Goal: Information Seeking & Learning: Learn about a topic

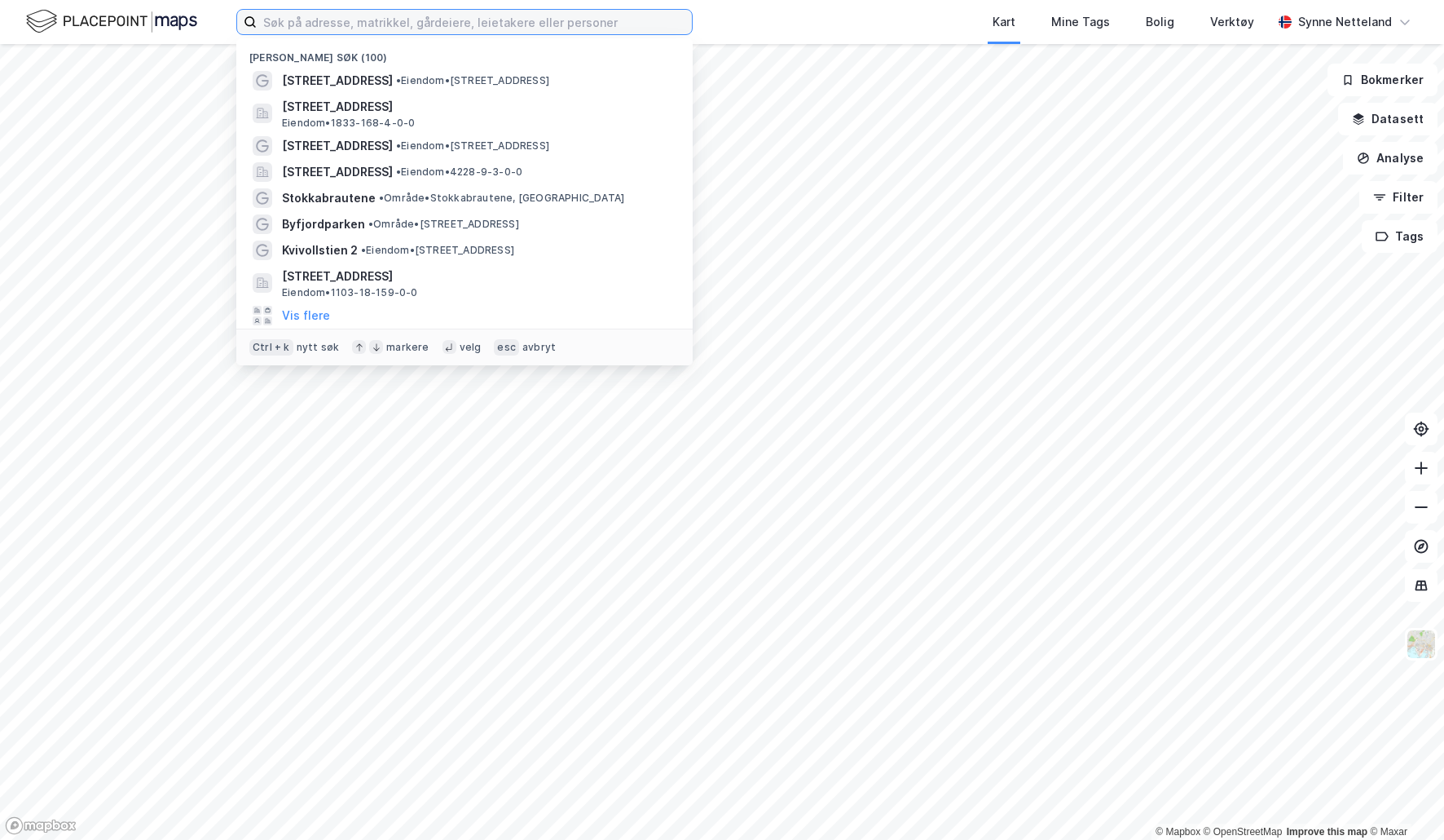
click at [596, 26] on input at bounding box center [474, 21] width 435 height 24
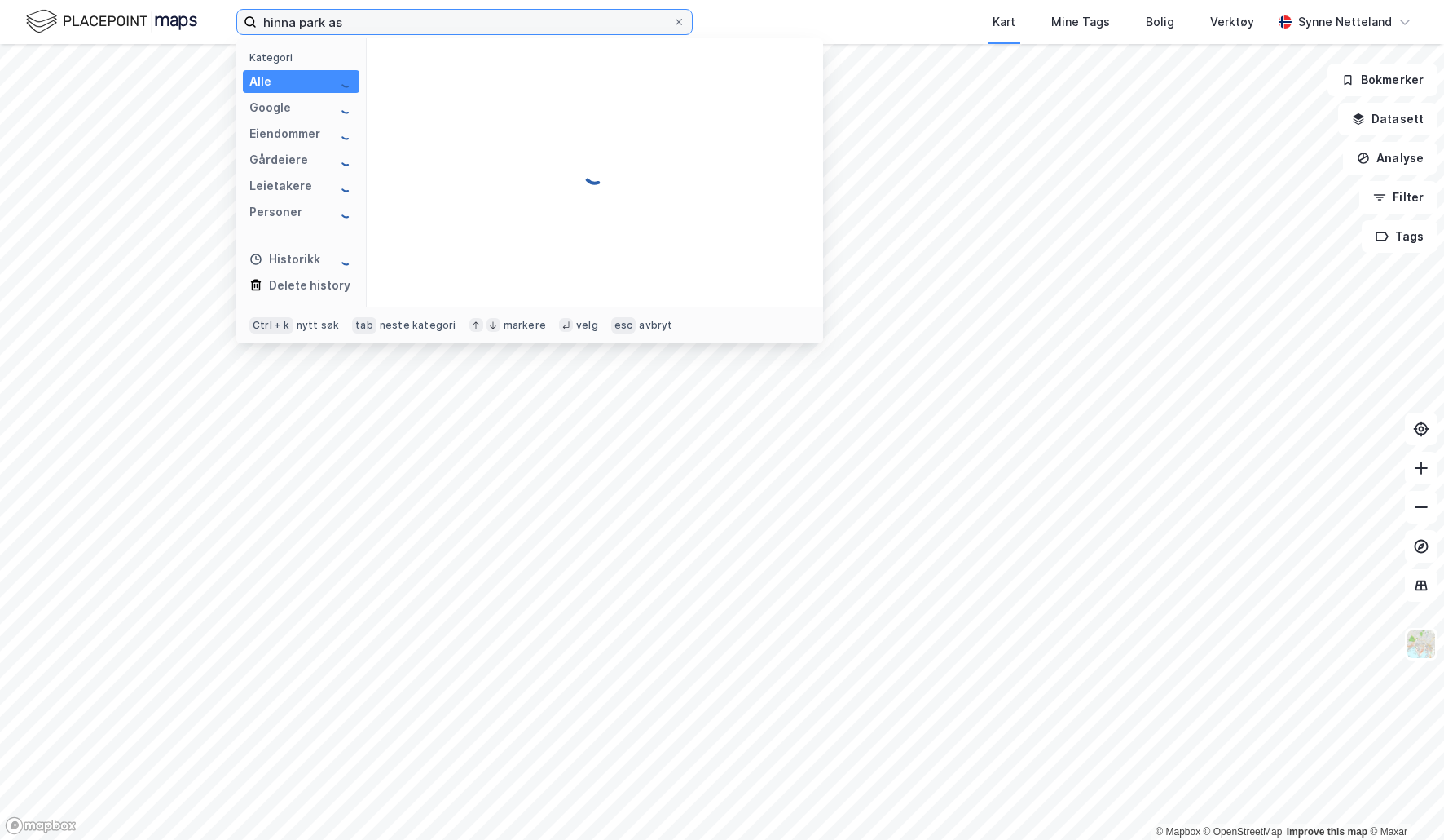
type input "hinna park as"
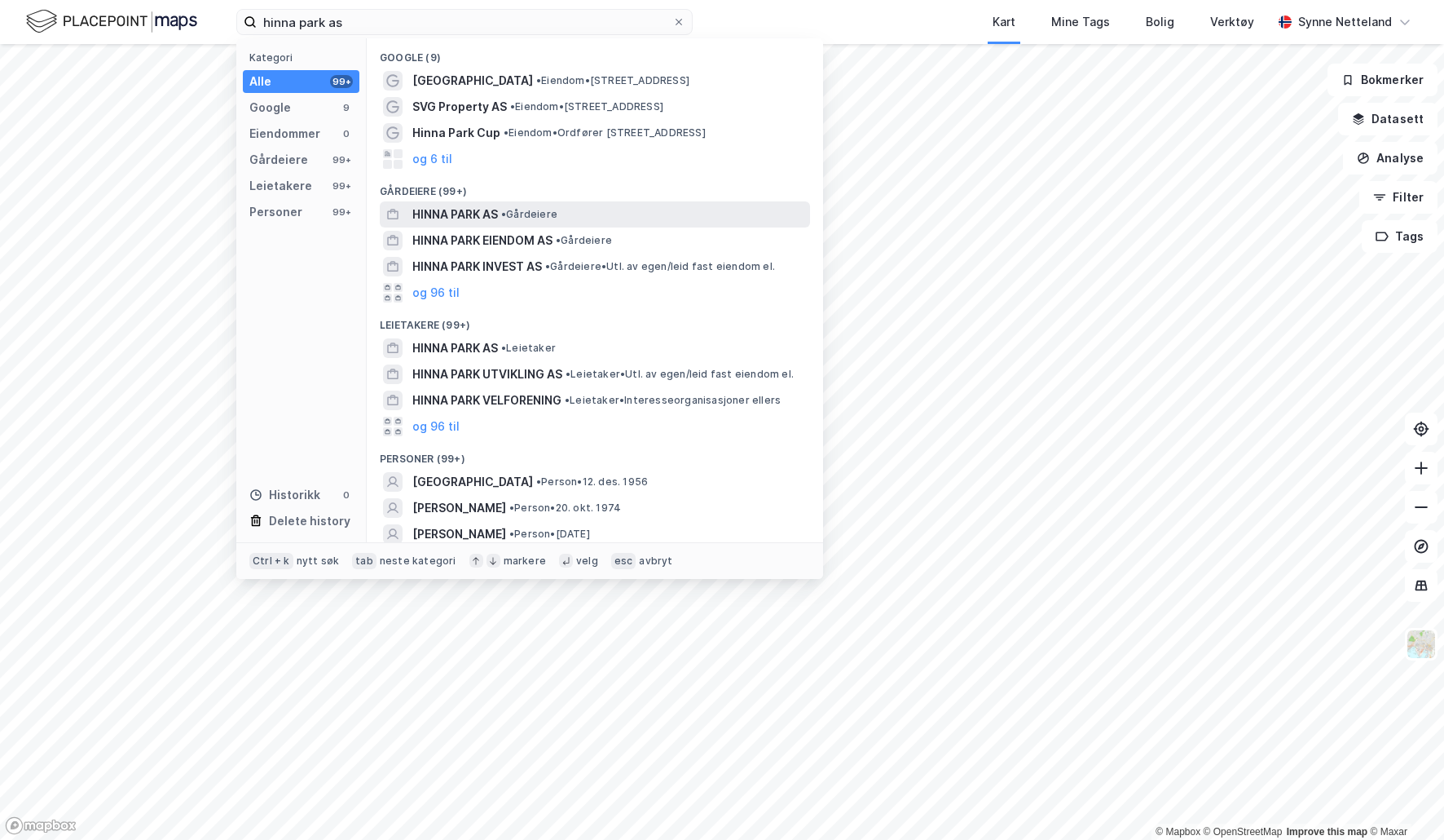
click at [478, 211] on span "HINNA PARK AS" at bounding box center [456, 214] width 86 height 20
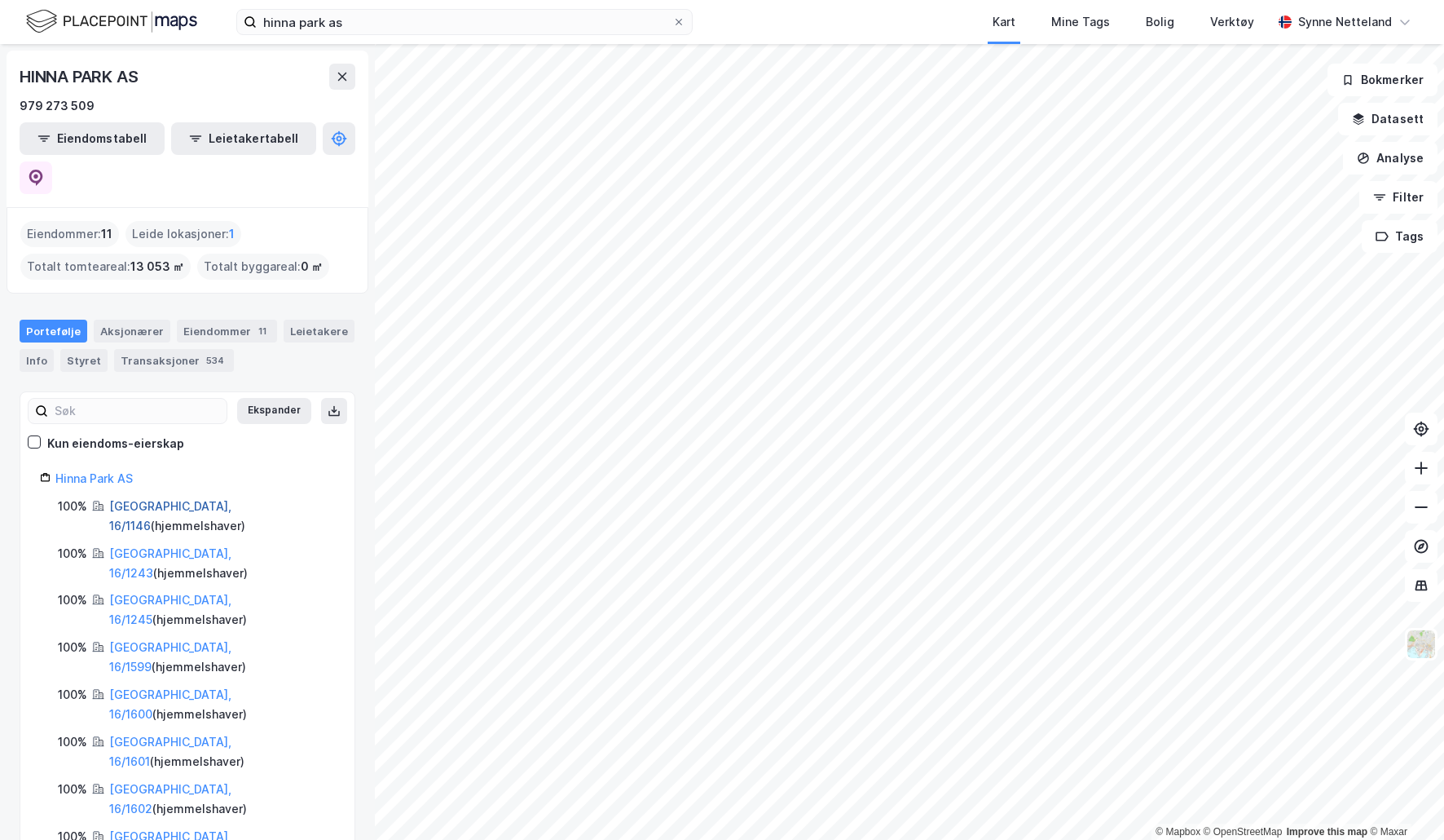
click at [133, 499] on link "[GEOGRAPHIC_DATA], 16/1146" at bounding box center [170, 515] width 122 height 33
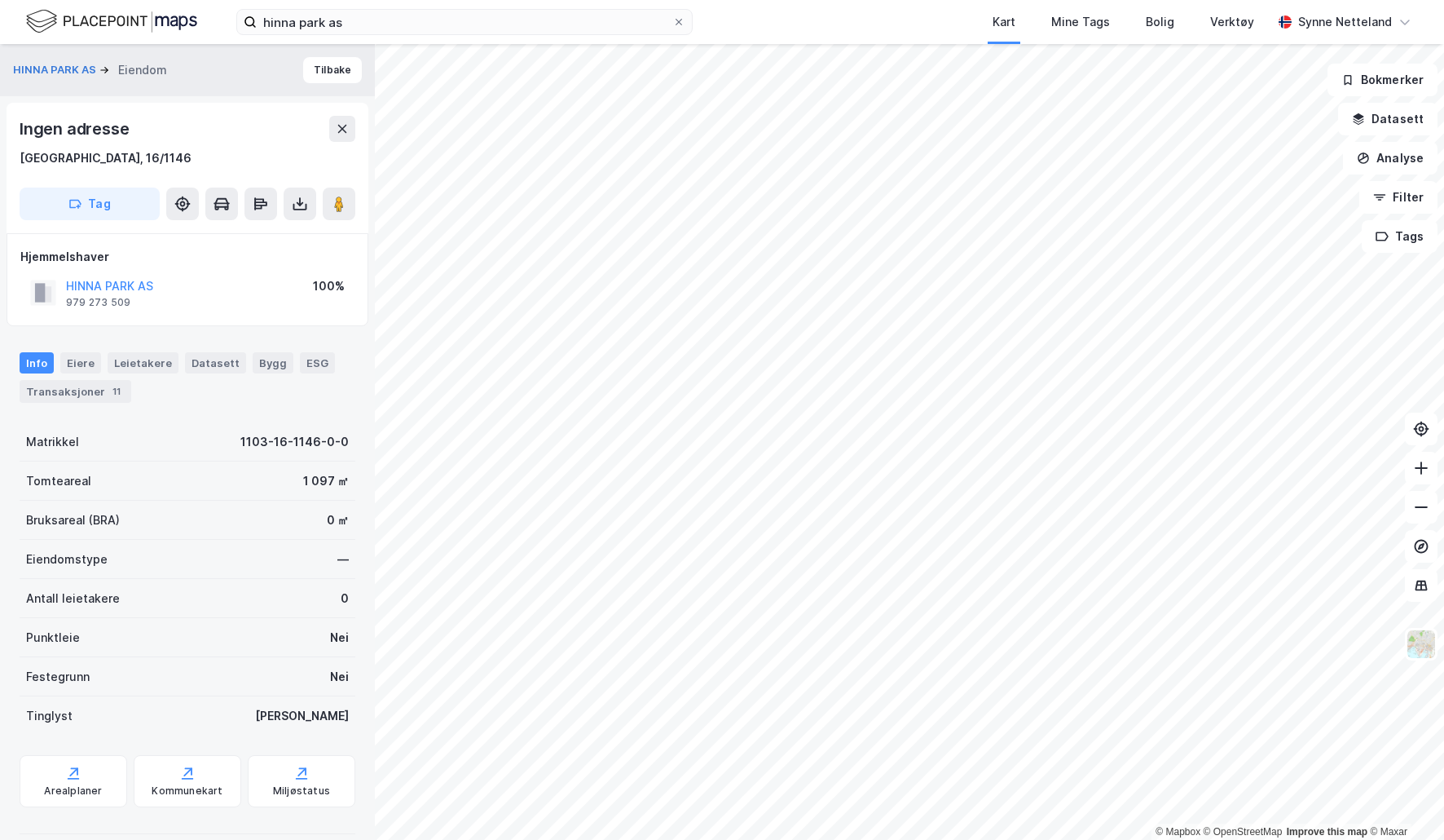
click at [115, 277] on div "HINNA PARK AS" at bounding box center [110, 286] width 88 height 20
click at [0, 0] on button "HINNA PARK AS" at bounding box center [0, 0] width 0 height 0
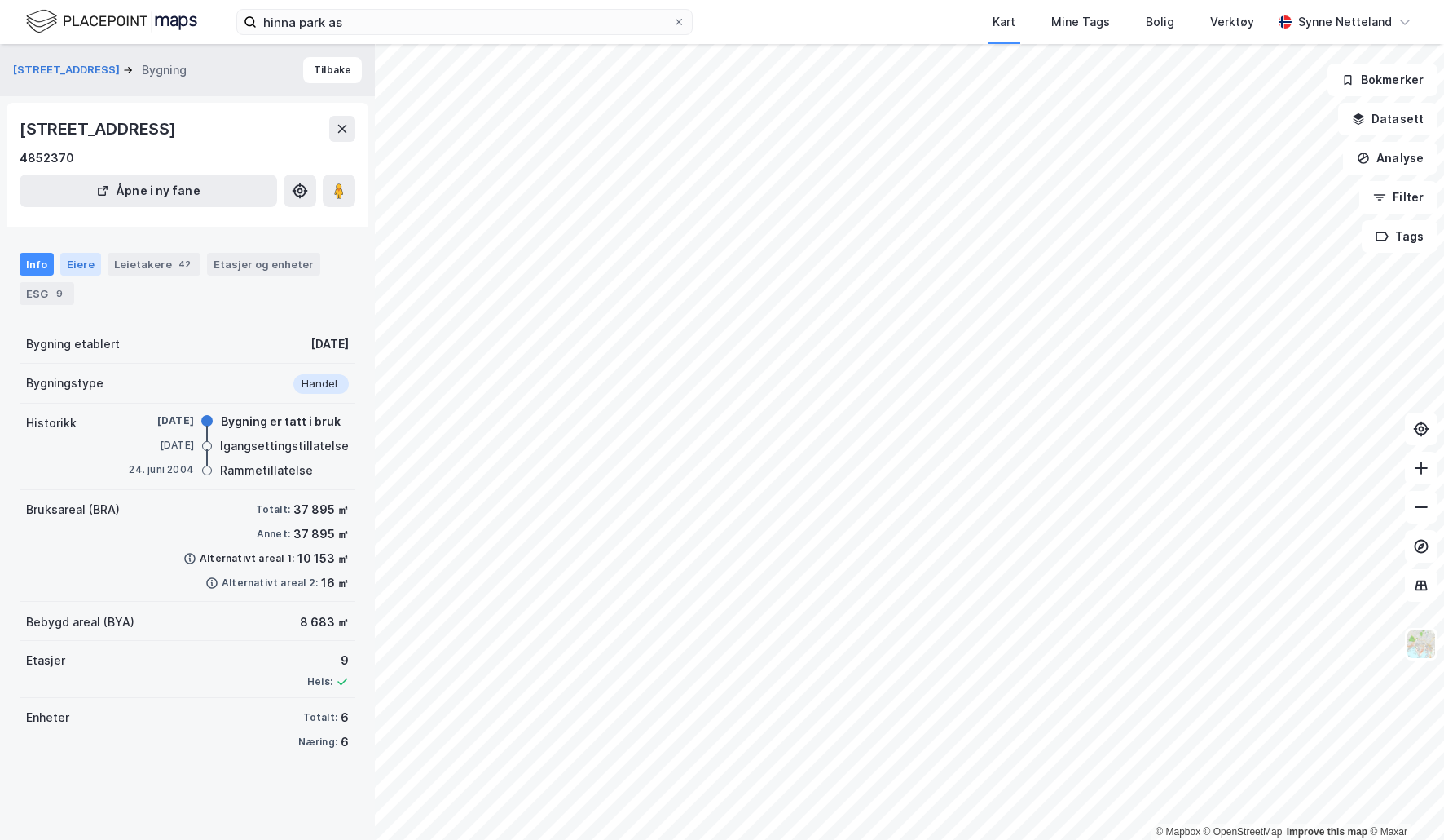
click at [93, 260] on div "Eiere" at bounding box center [81, 265] width 41 height 23
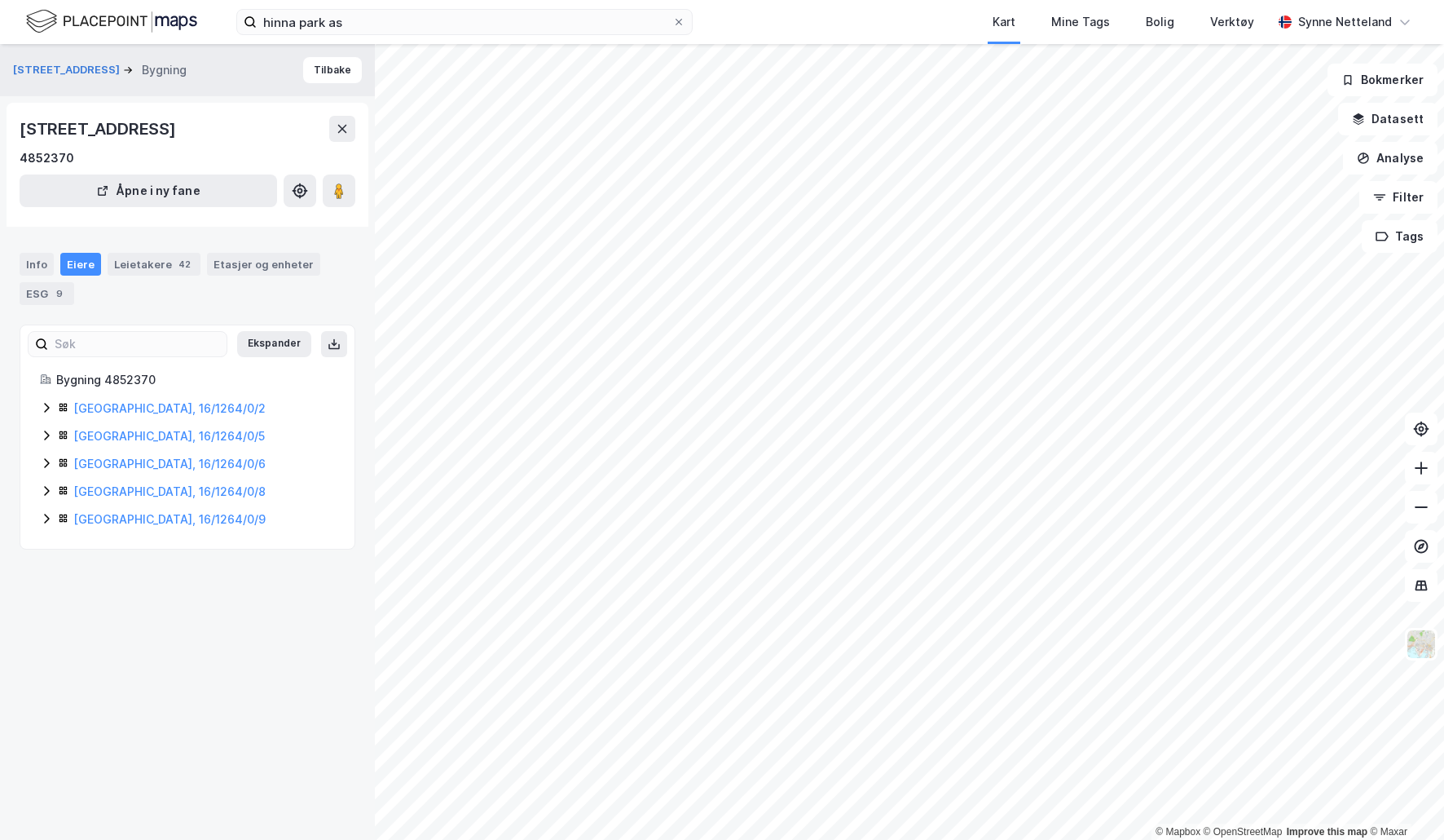
click at [45, 404] on icon at bounding box center [46, 407] width 4 height 10
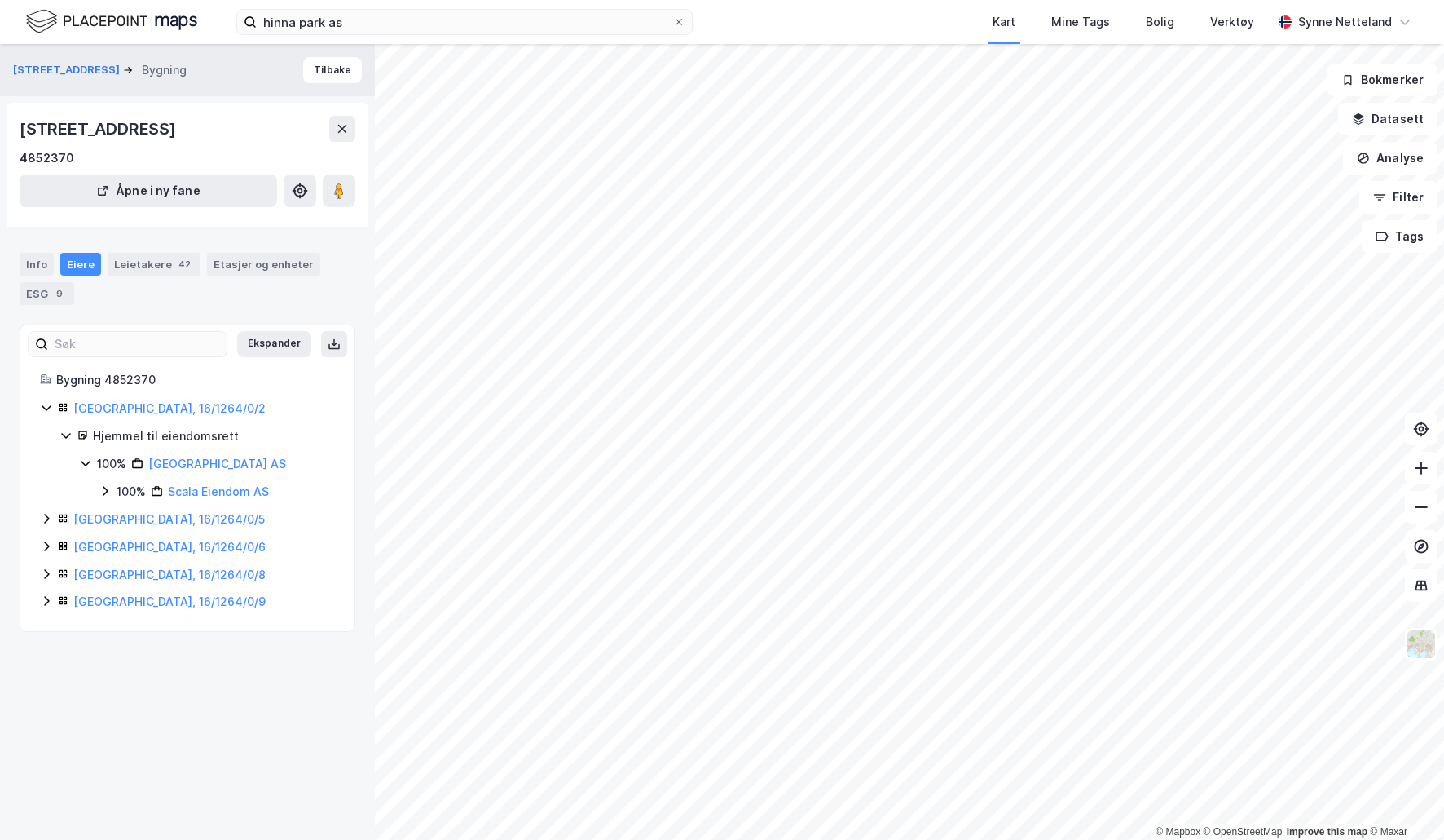
click at [45, 517] on icon at bounding box center [46, 518] width 13 height 13
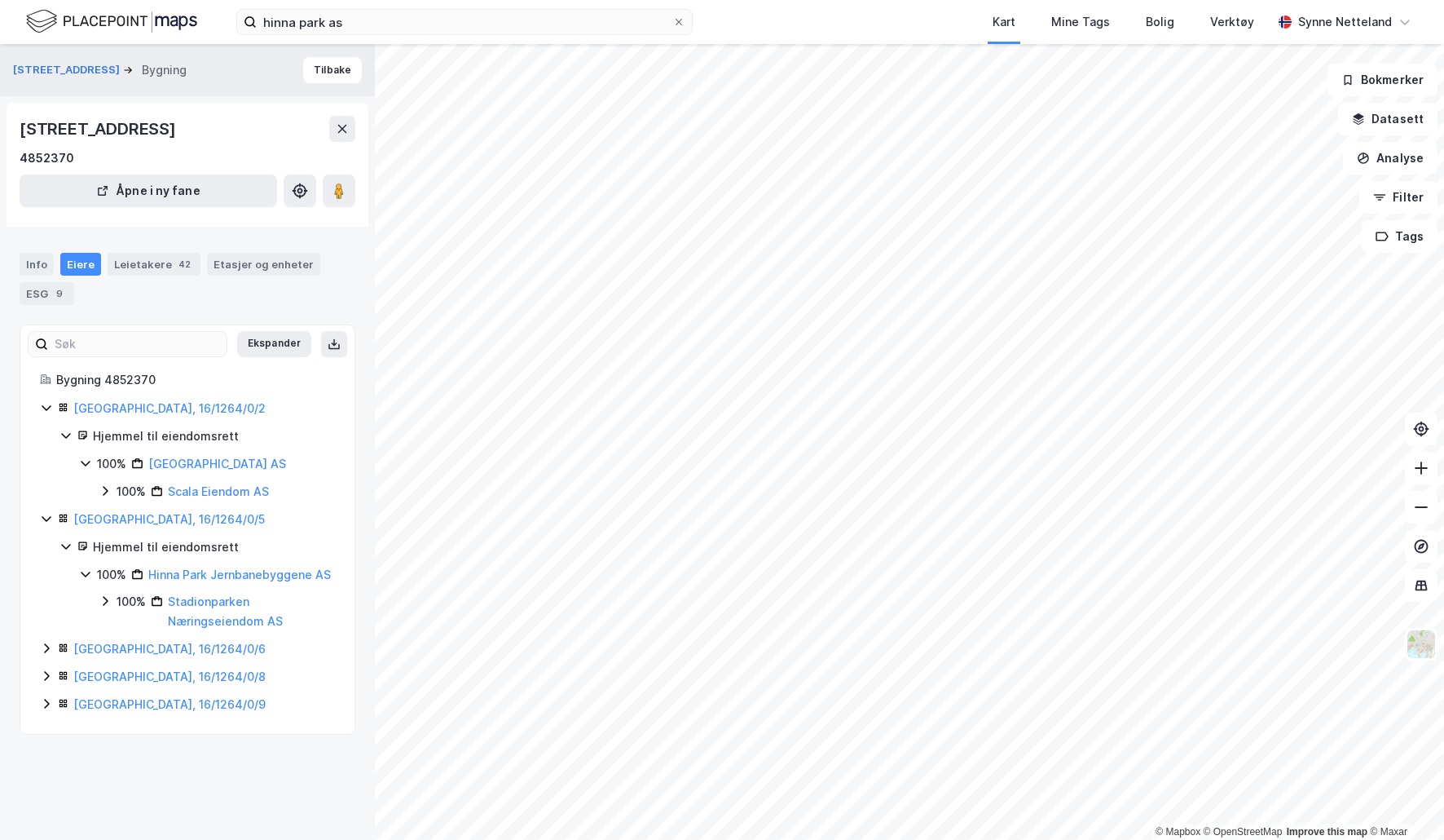
click at [42, 655] on icon at bounding box center [46, 648] width 13 height 13
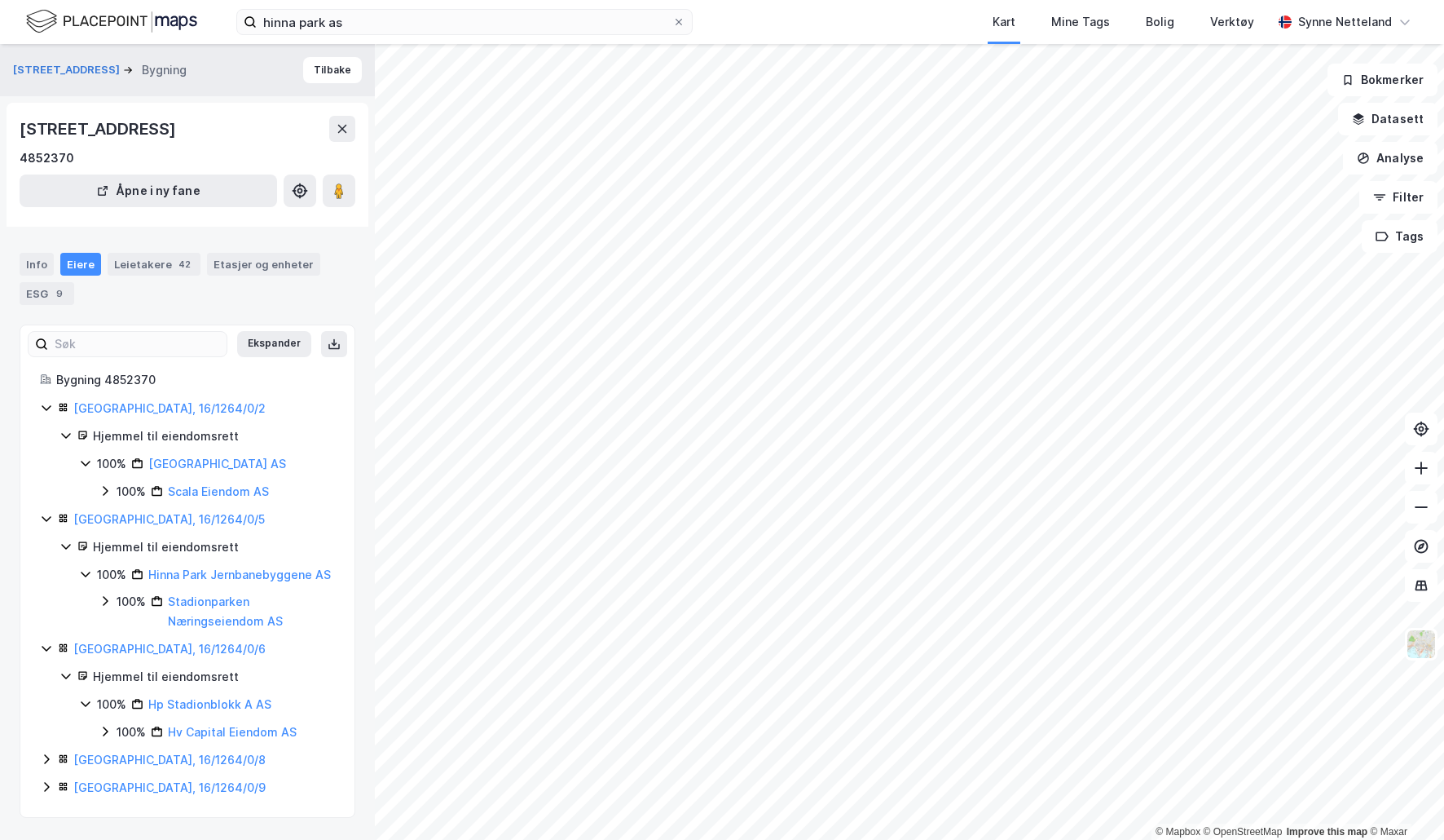
click at [46, 764] on icon at bounding box center [46, 759] width 4 height 10
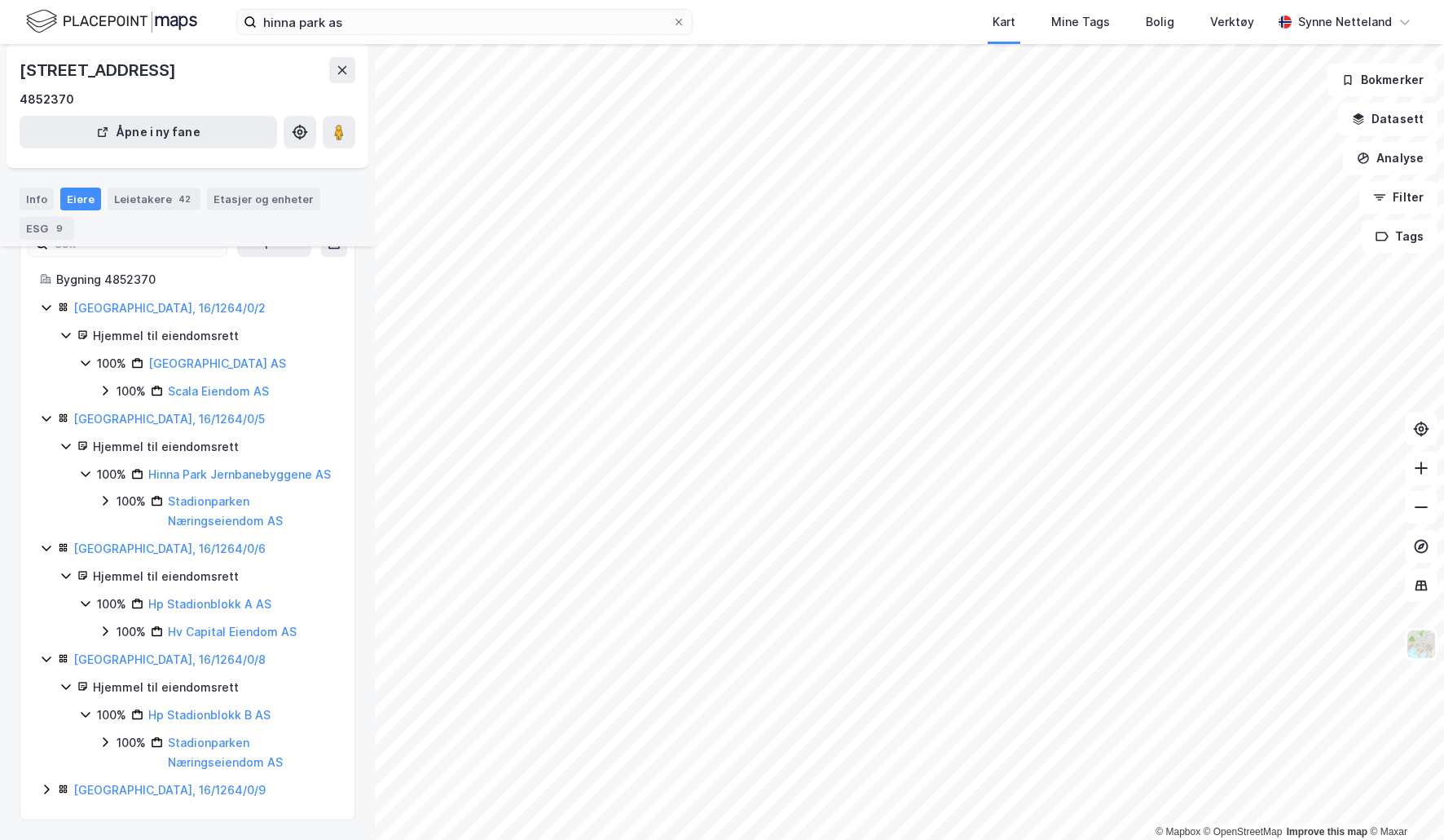
scroll to position [120, 0]
click at [47, 786] on icon at bounding box center [46, 789] width 4 height 10
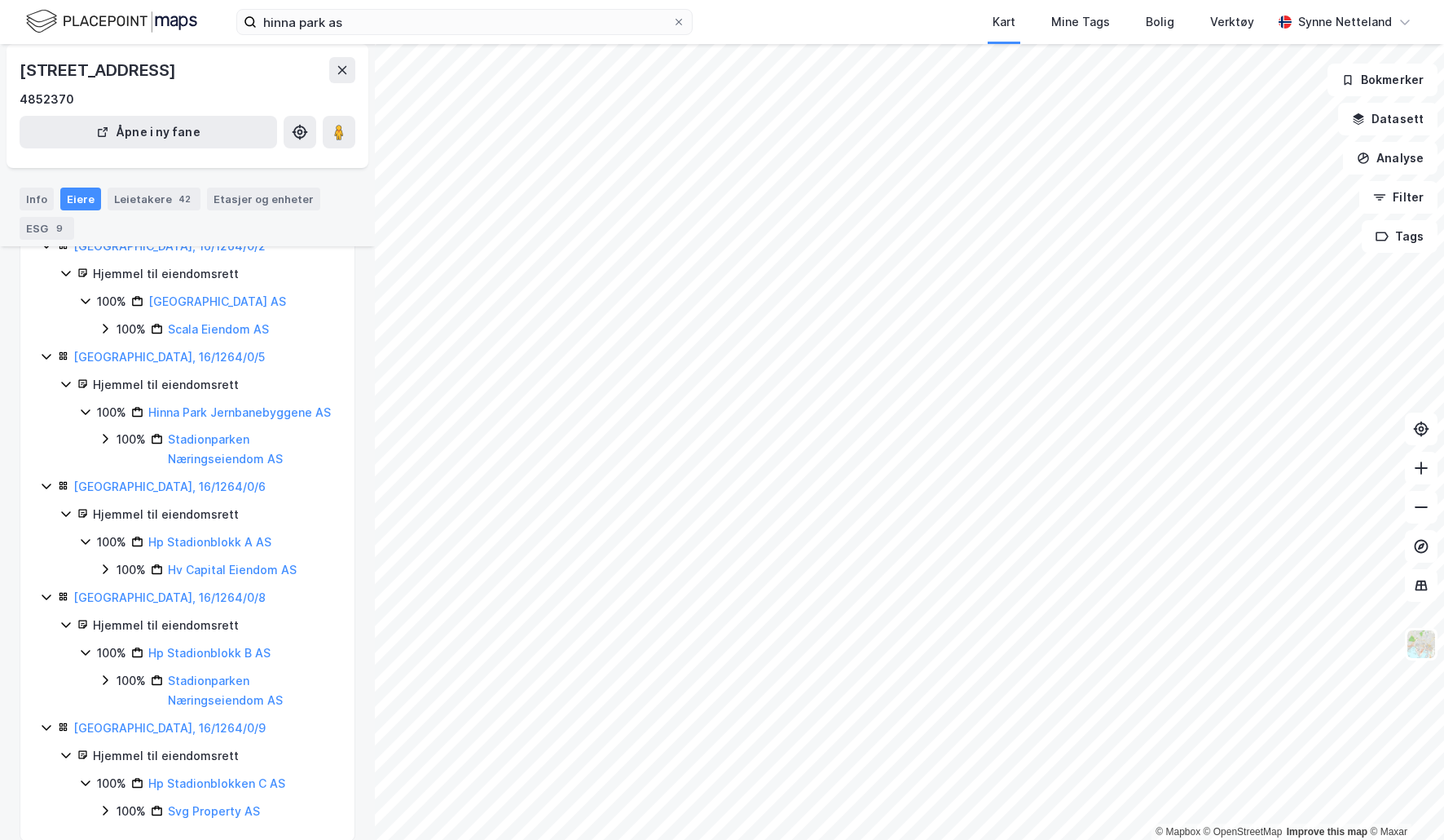
scroll to position [163, 0]
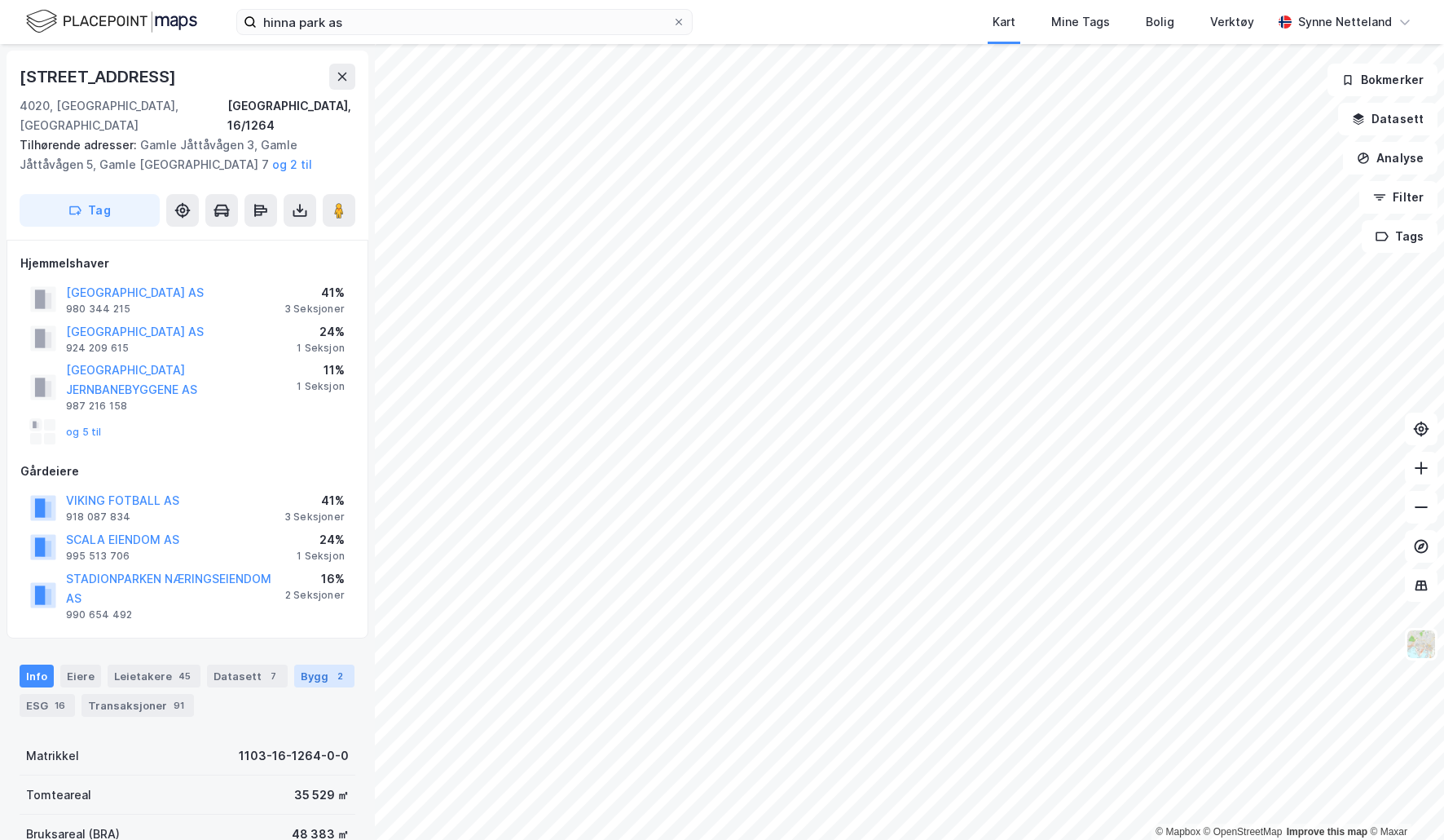
click at [303, 664] on div "Bygg 2" at bounding box center [324, 676] width 61 height 23
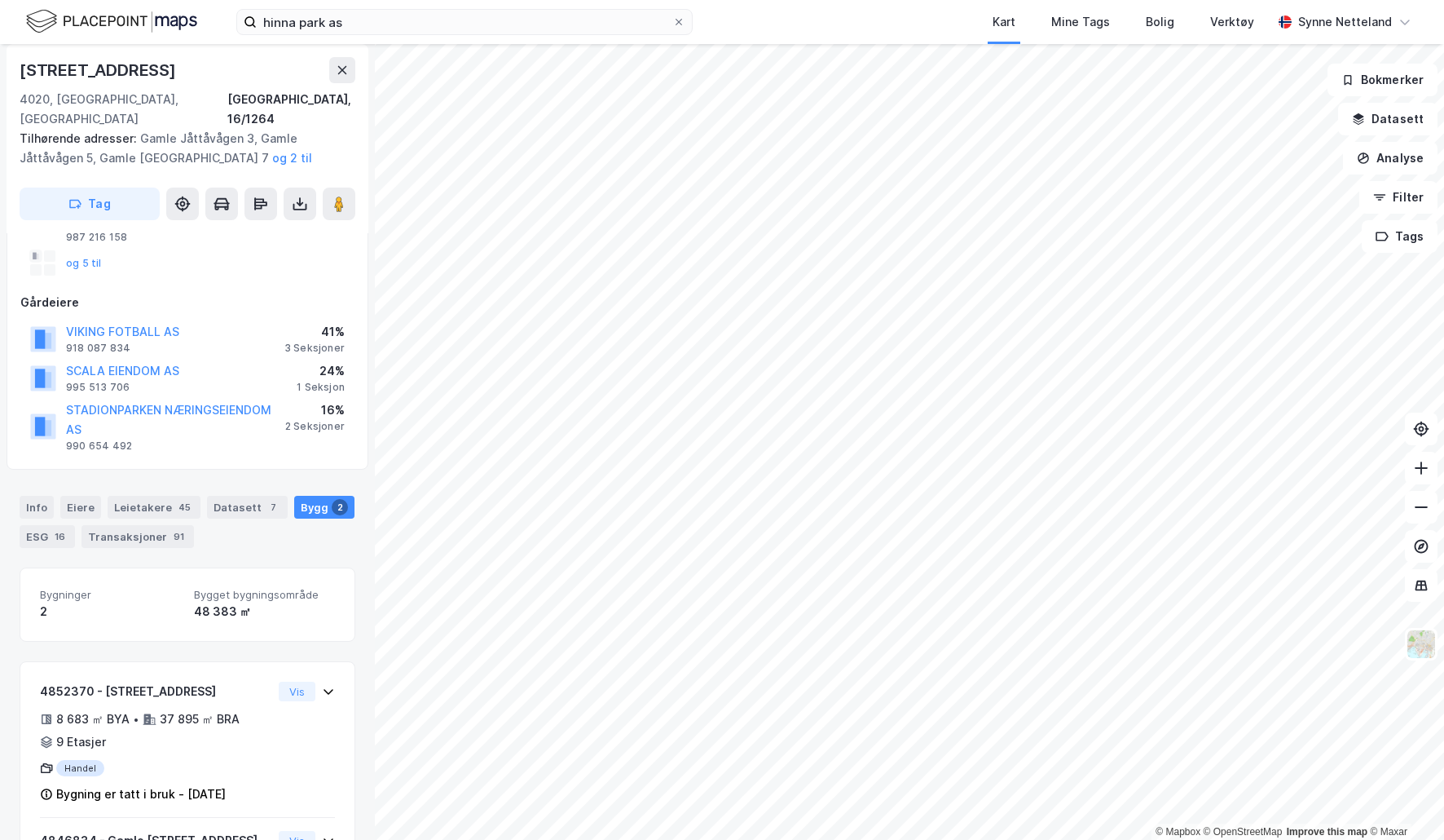
scroll to position [283, 0]
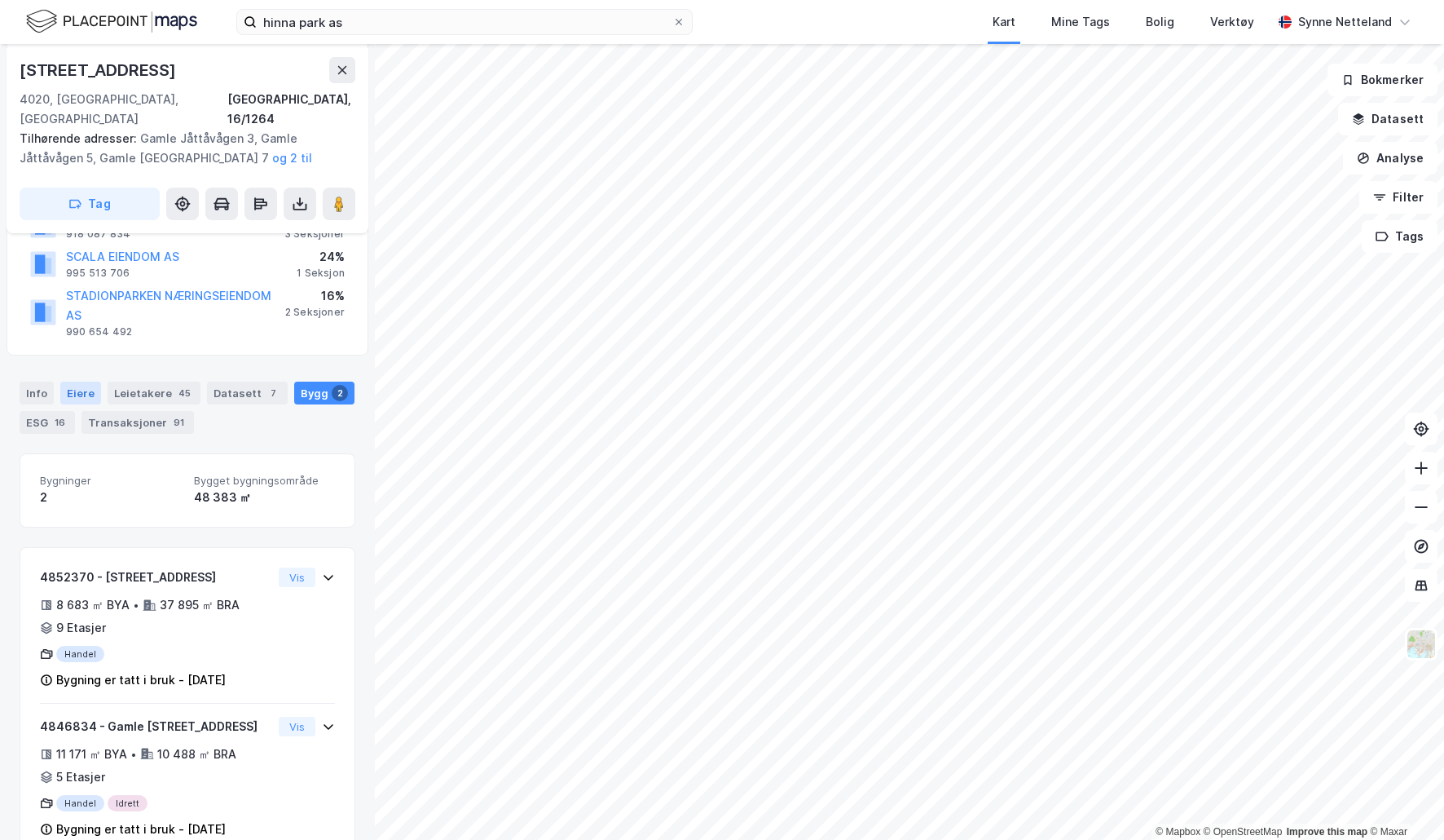
click at [75, 382] on div "Eiere" at bounding box center [81, 393] width 41 height 23
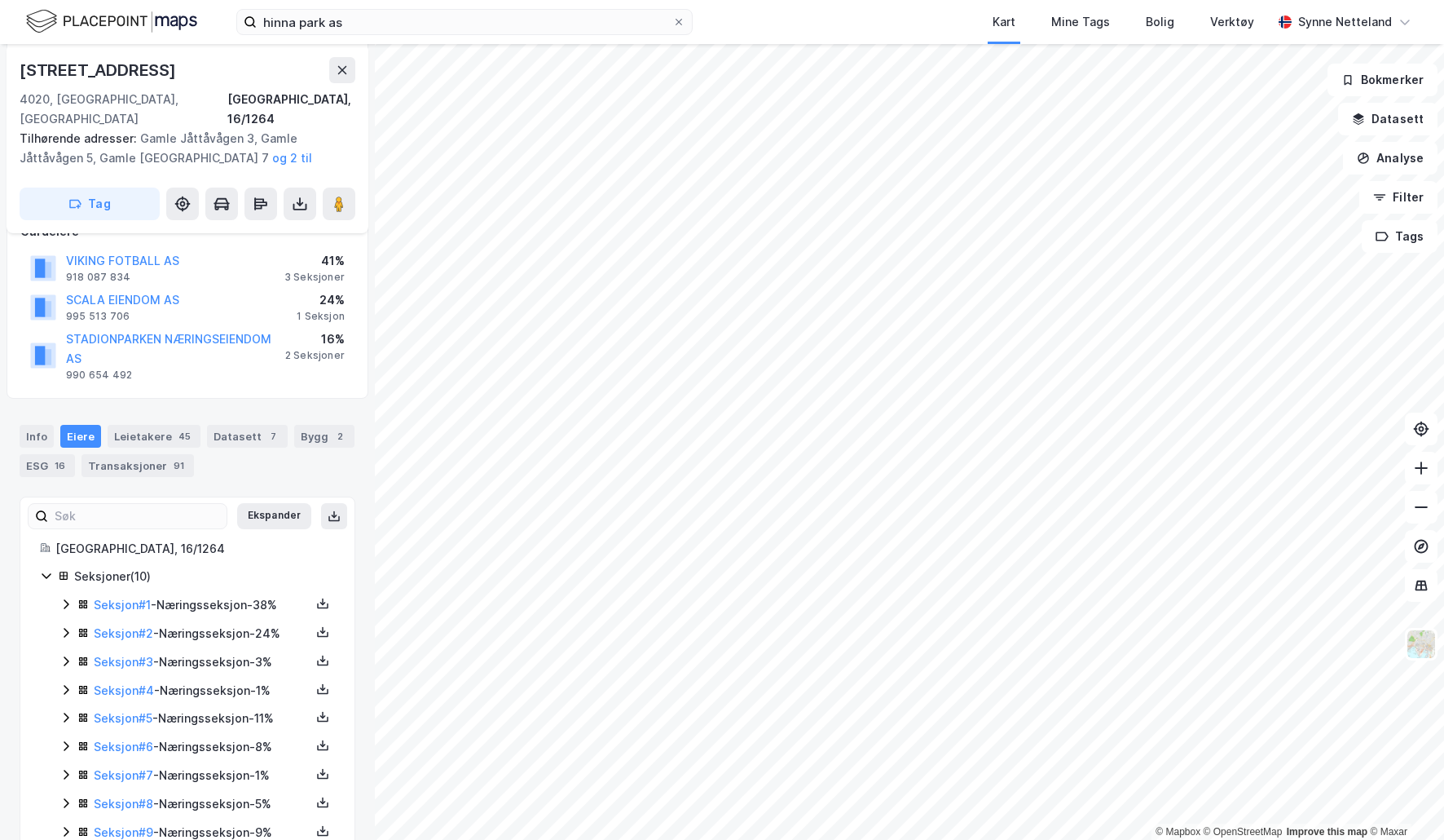
scroll to position [273, 0]
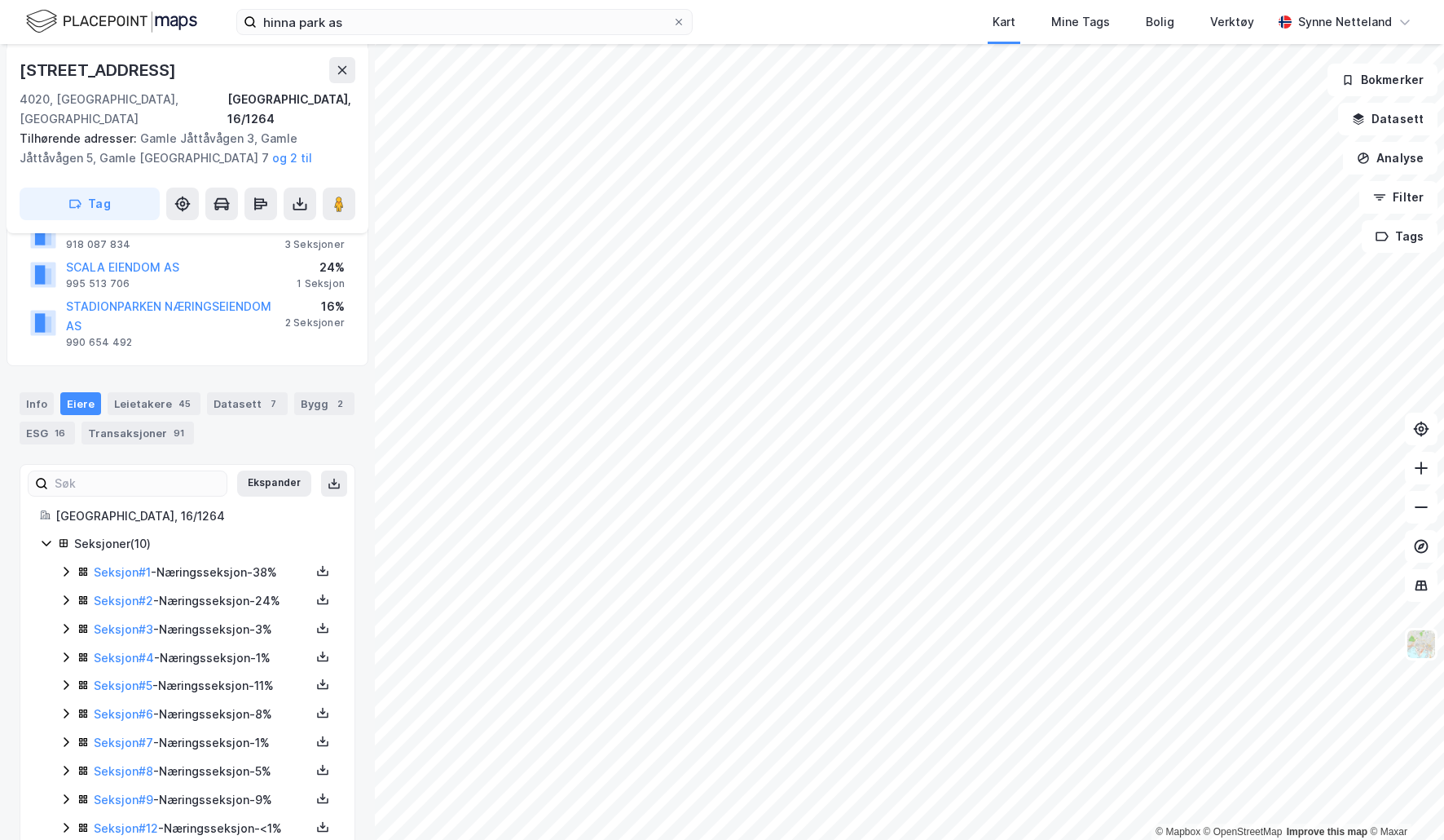
click at [62, 593] on icon at bounding box center [66, 600] width 13 height 13
click at [58, 534] on div "Seksjoner ( 10 ) Seksjon # 1 - Næringsseksjon - 38% Seksjon # 2 - Næringsseksjo…" at bounding box center [188, 728] width 295 height 388
click at [61, 565] on icon at bounding box center [66, 571] width 13 height 13
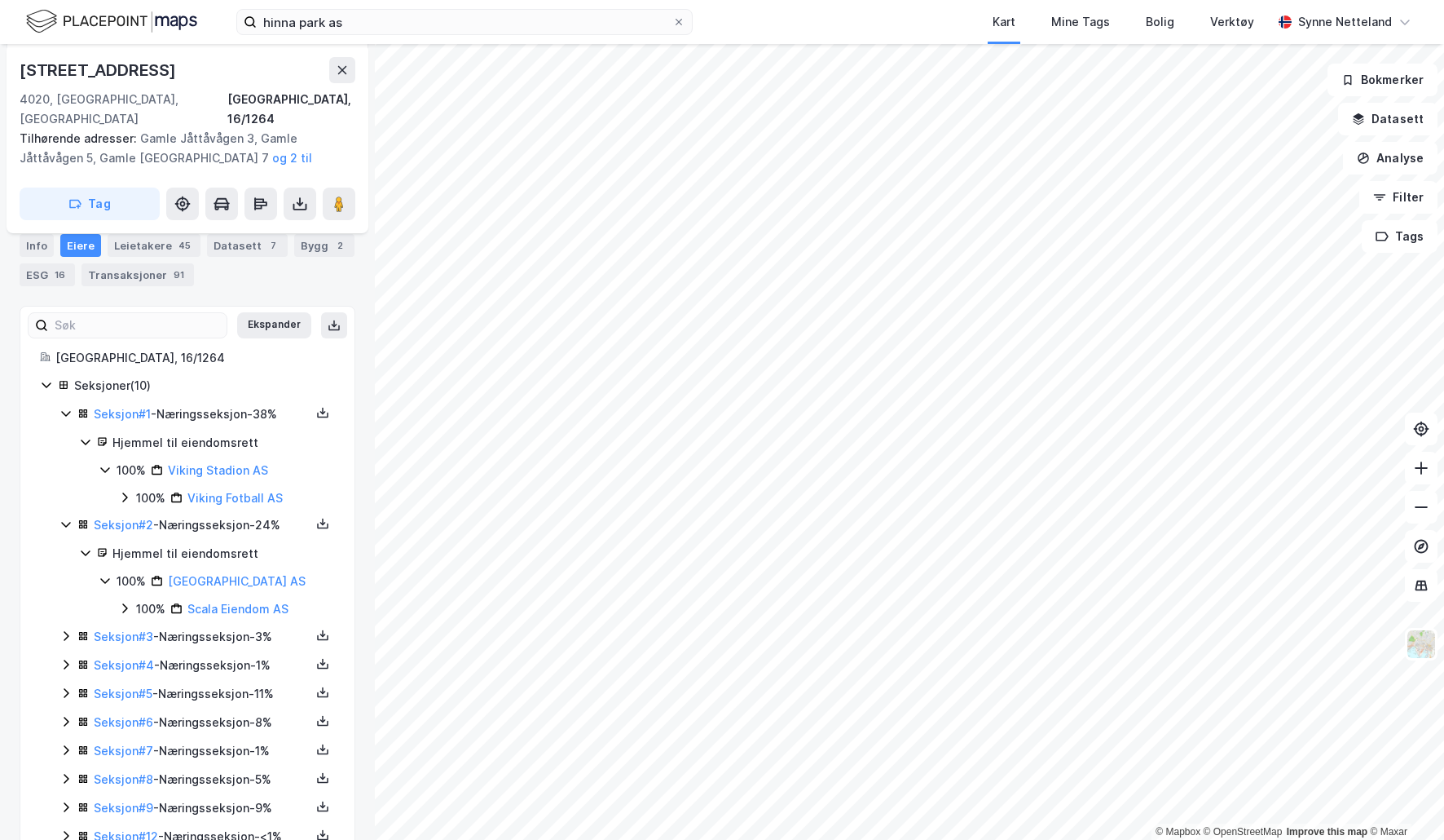
scroll to position [439, 0]
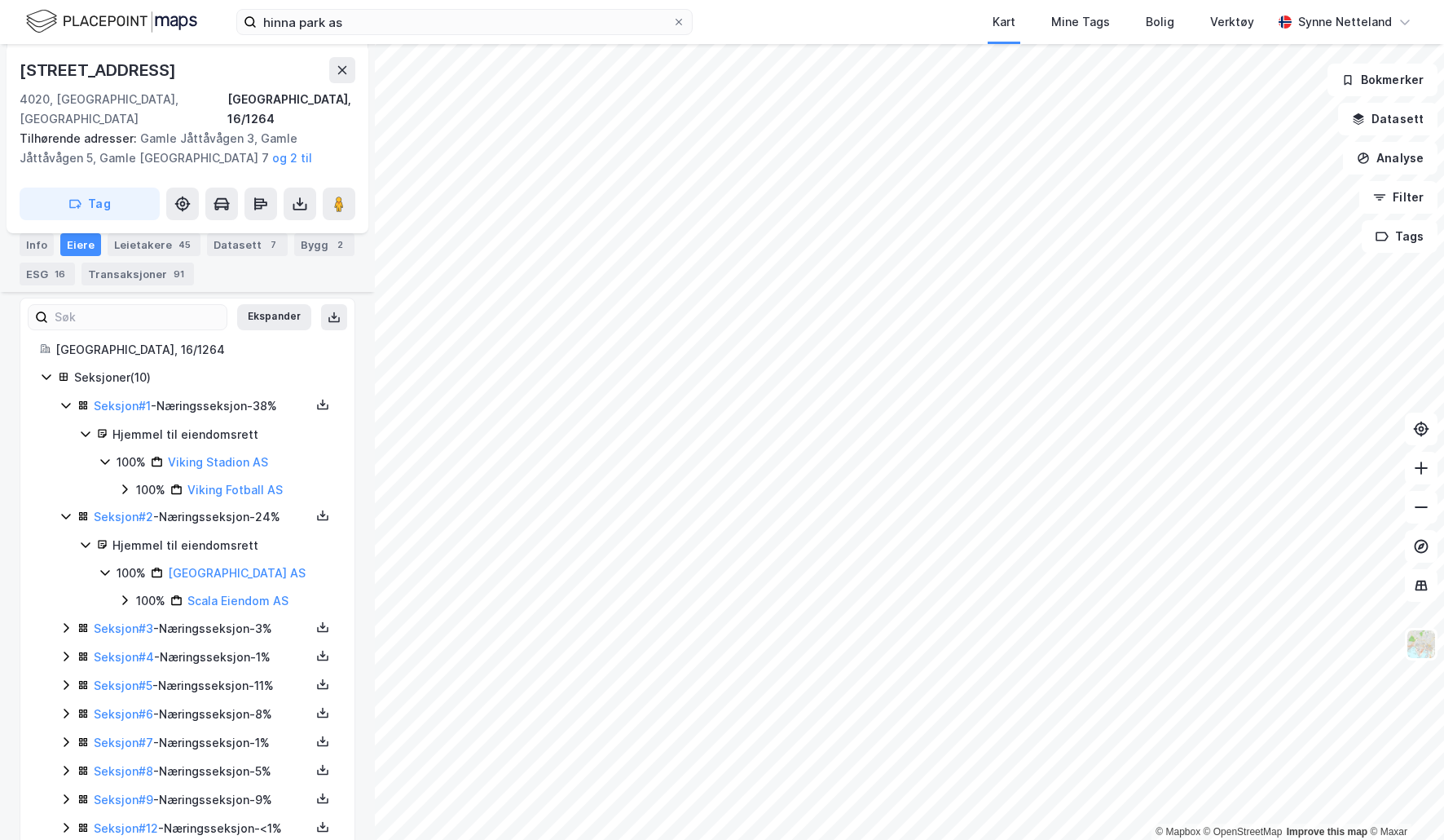
click at [60, 621] on icon at bounding box center [66, 627] width 13 height 13
click at [65, 733] on icon at bounding box center [66, 739] width 13 height 13
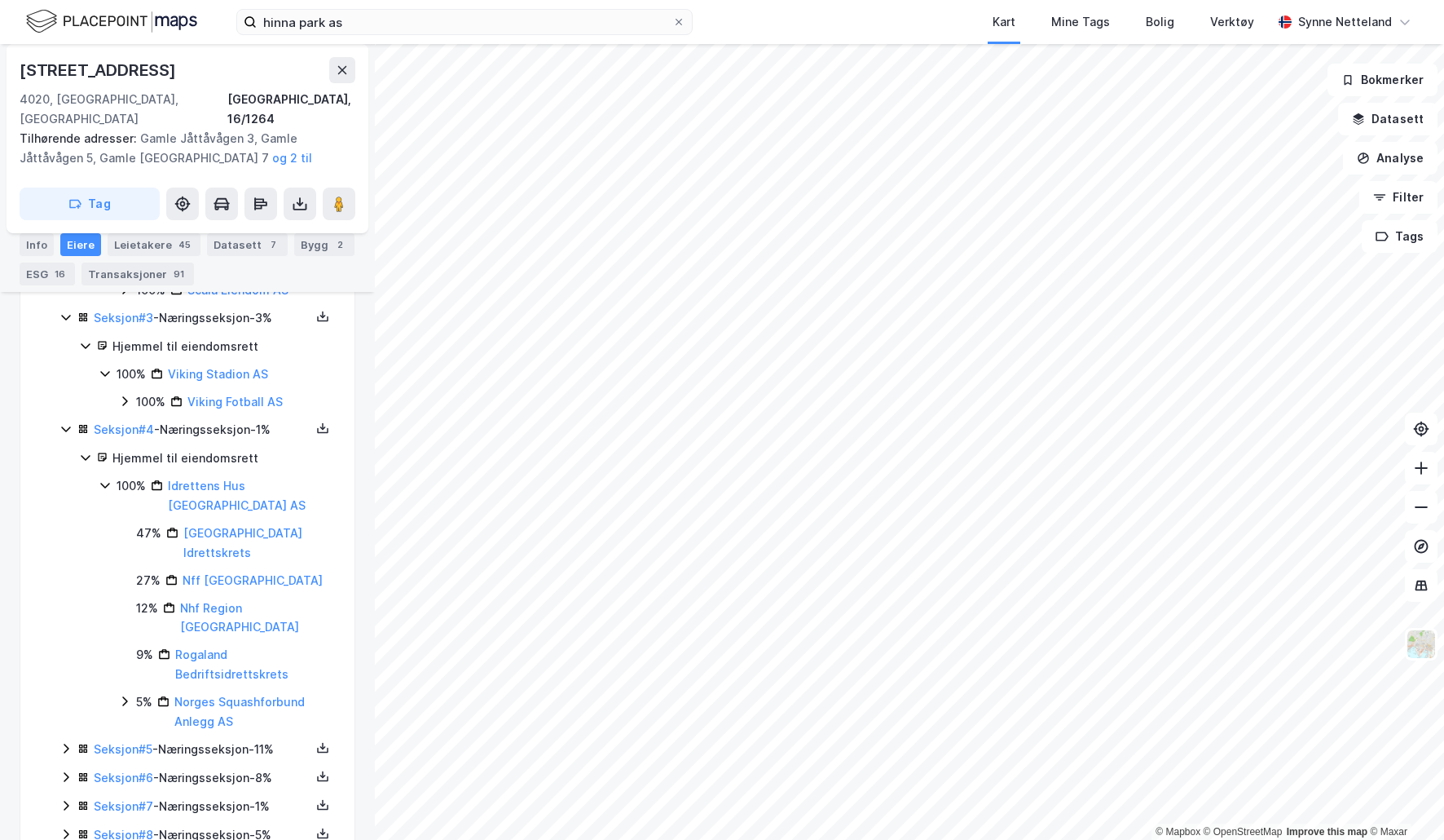
scroll to position [754, 0]
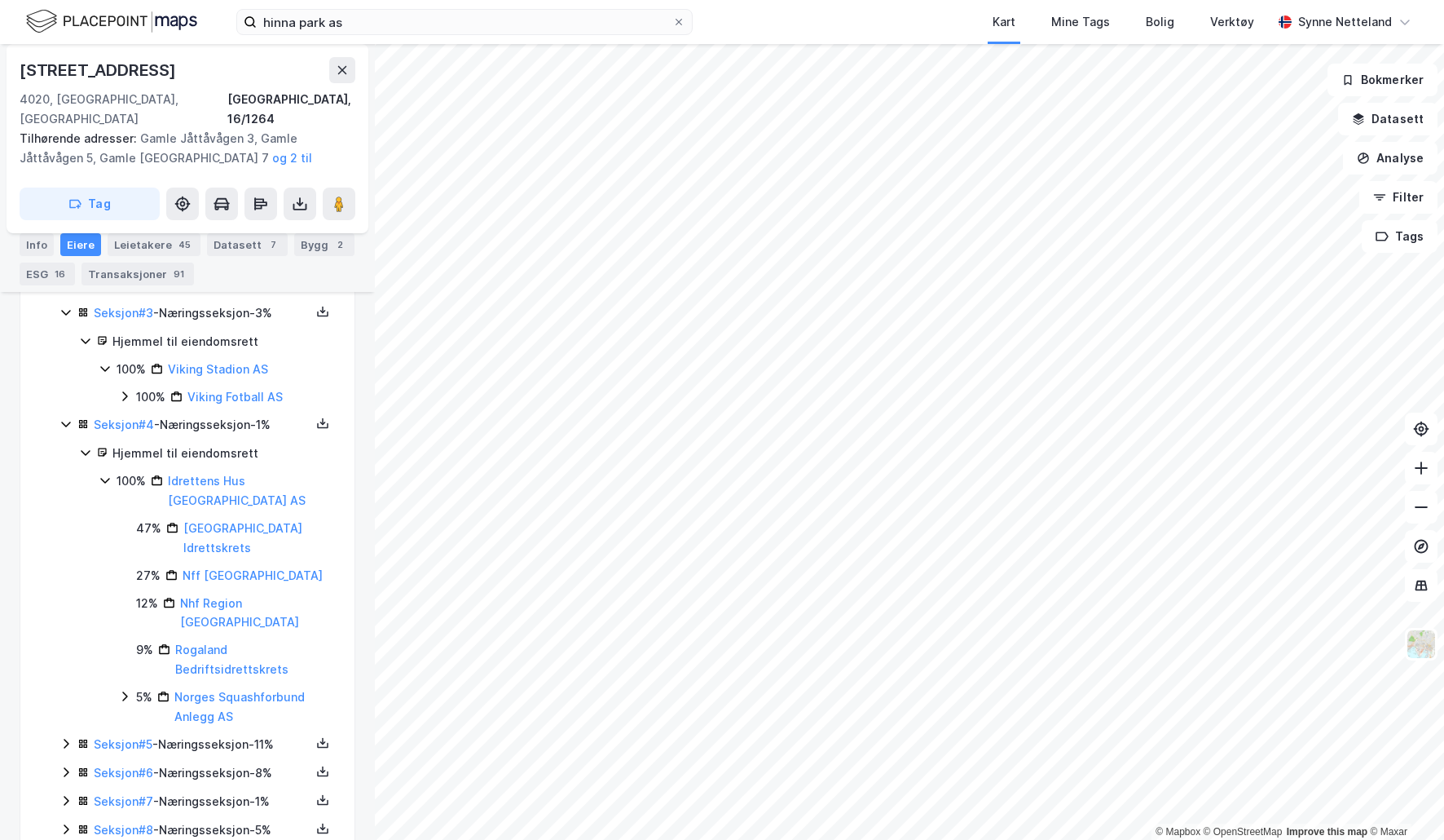
click at [61, 737] on icon at bounding box center [66, 743] width 13 height 13
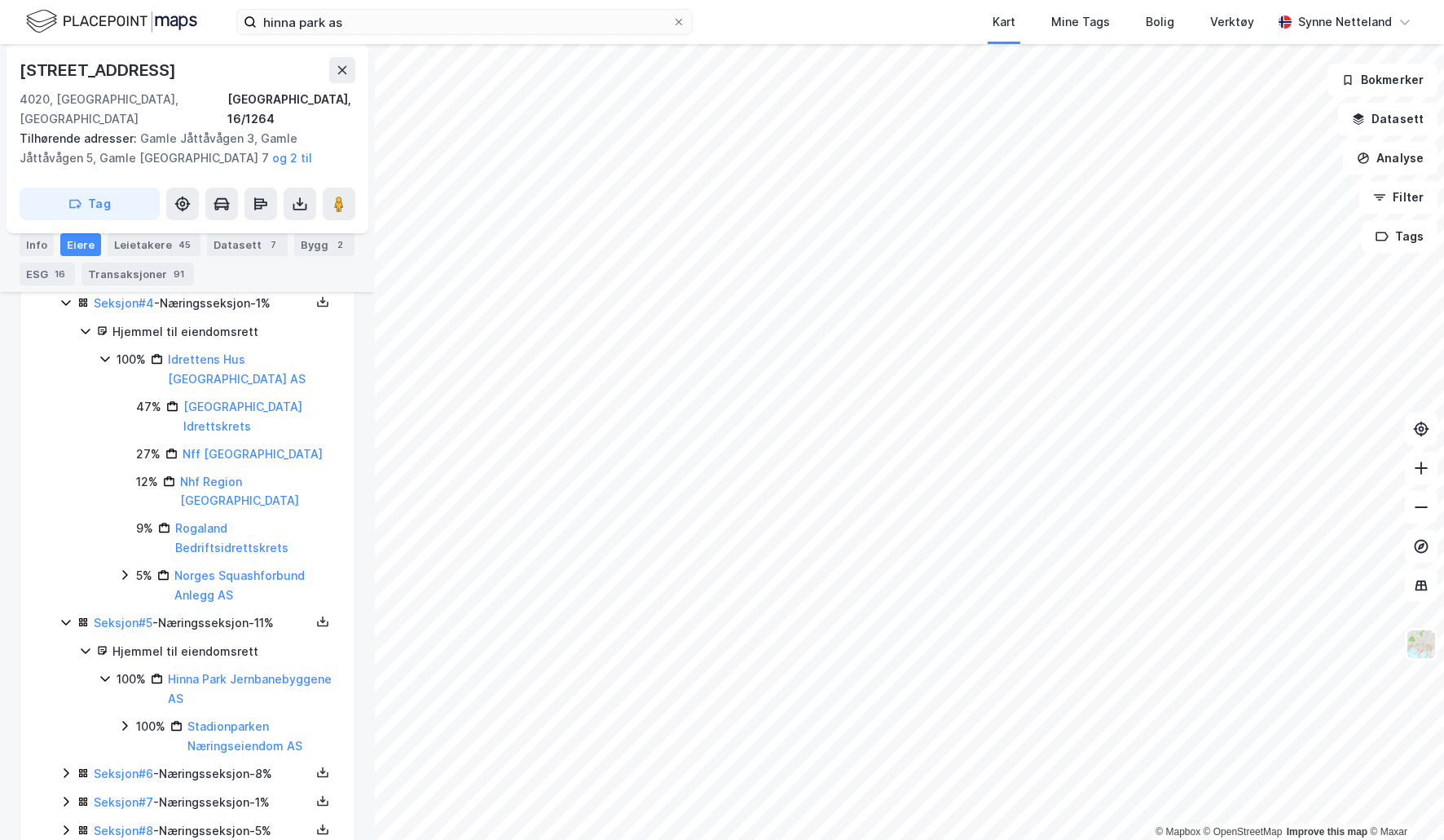
scroll to position [877, 0]
click at [64, 766] on icon at bounding box center [66, 772] width 13 height 13
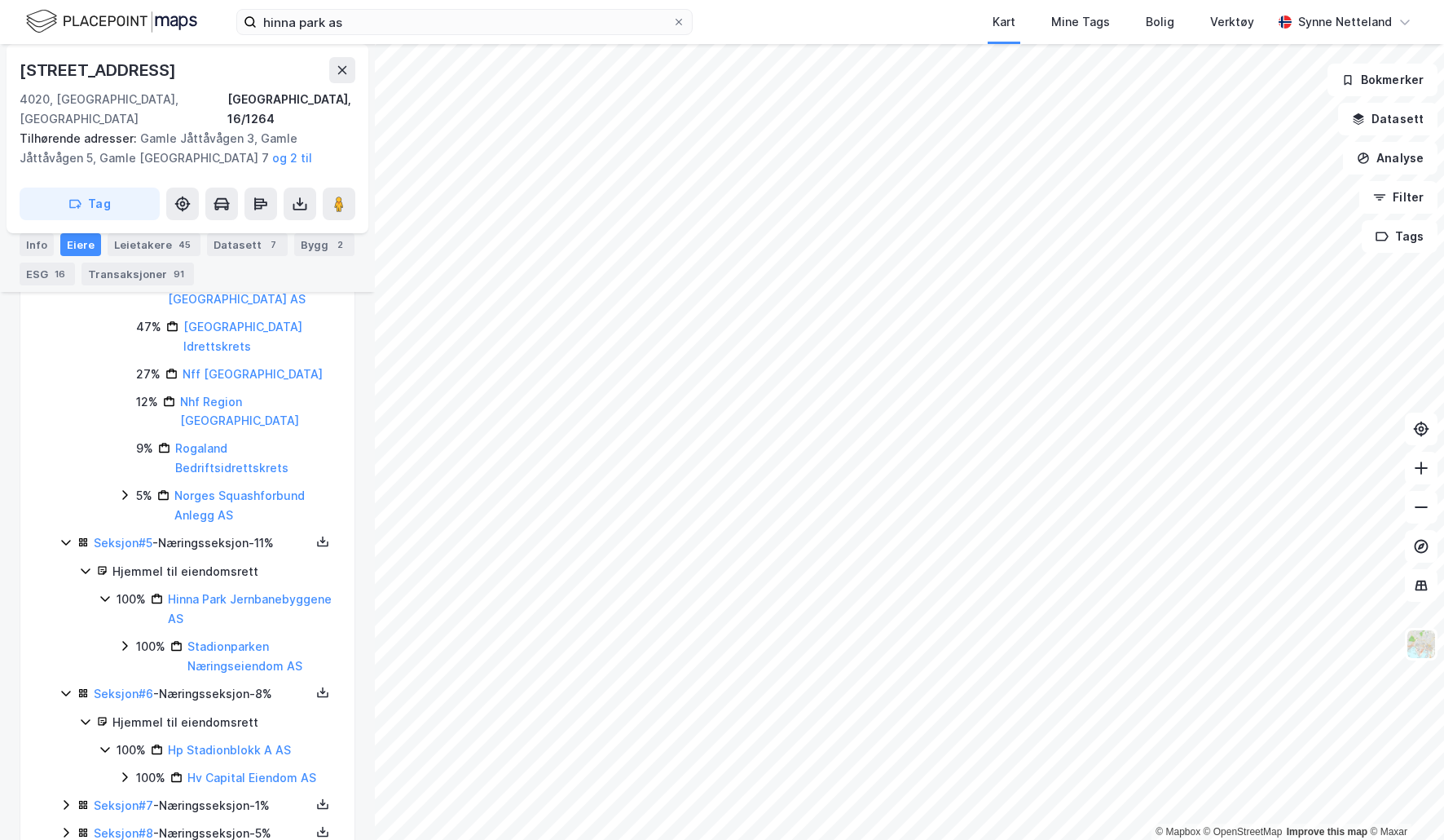
scroll to position [960, 0]
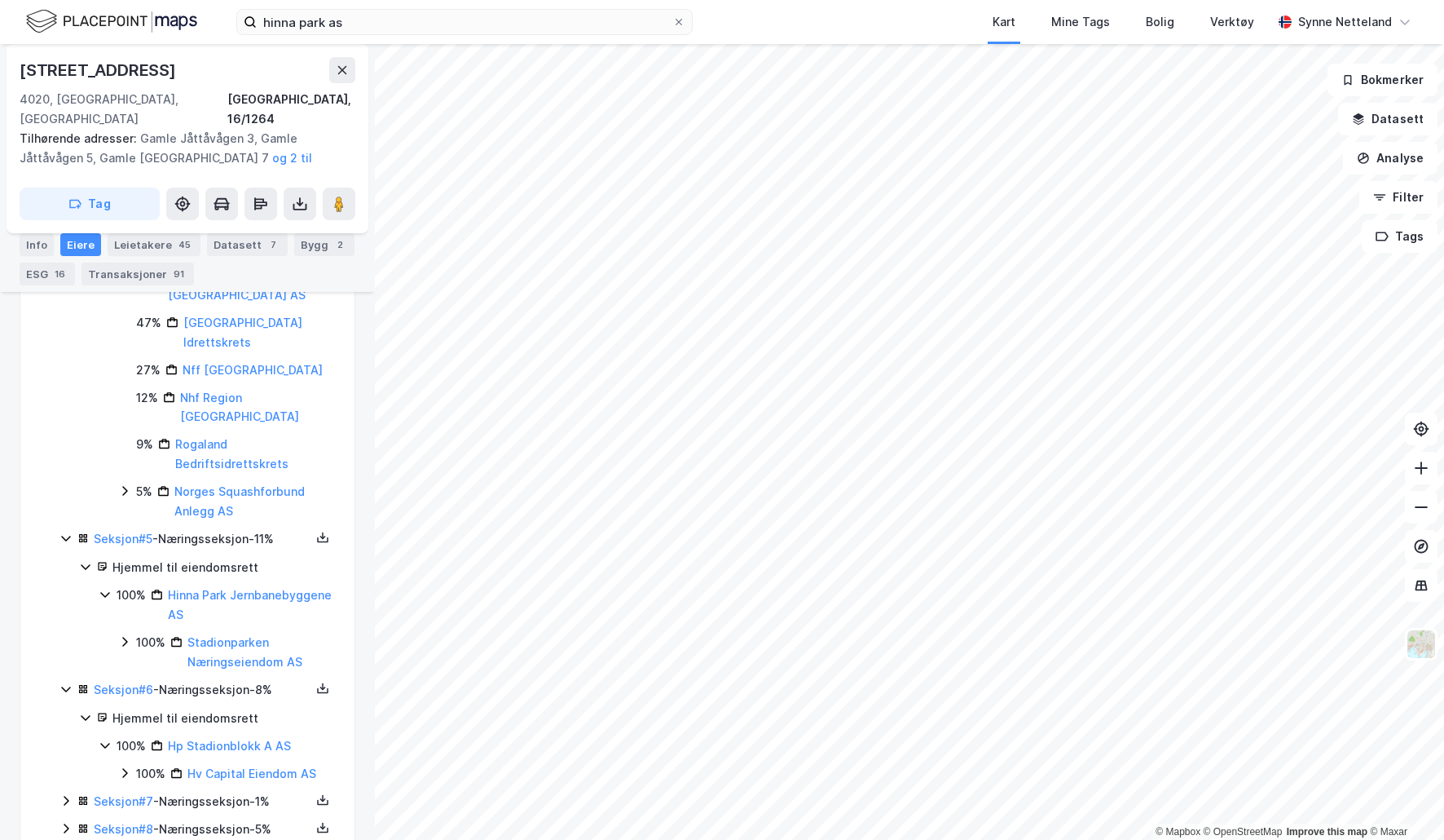
click at [66, 794] on icon at bounding box center [66, 801] width 13 height 13
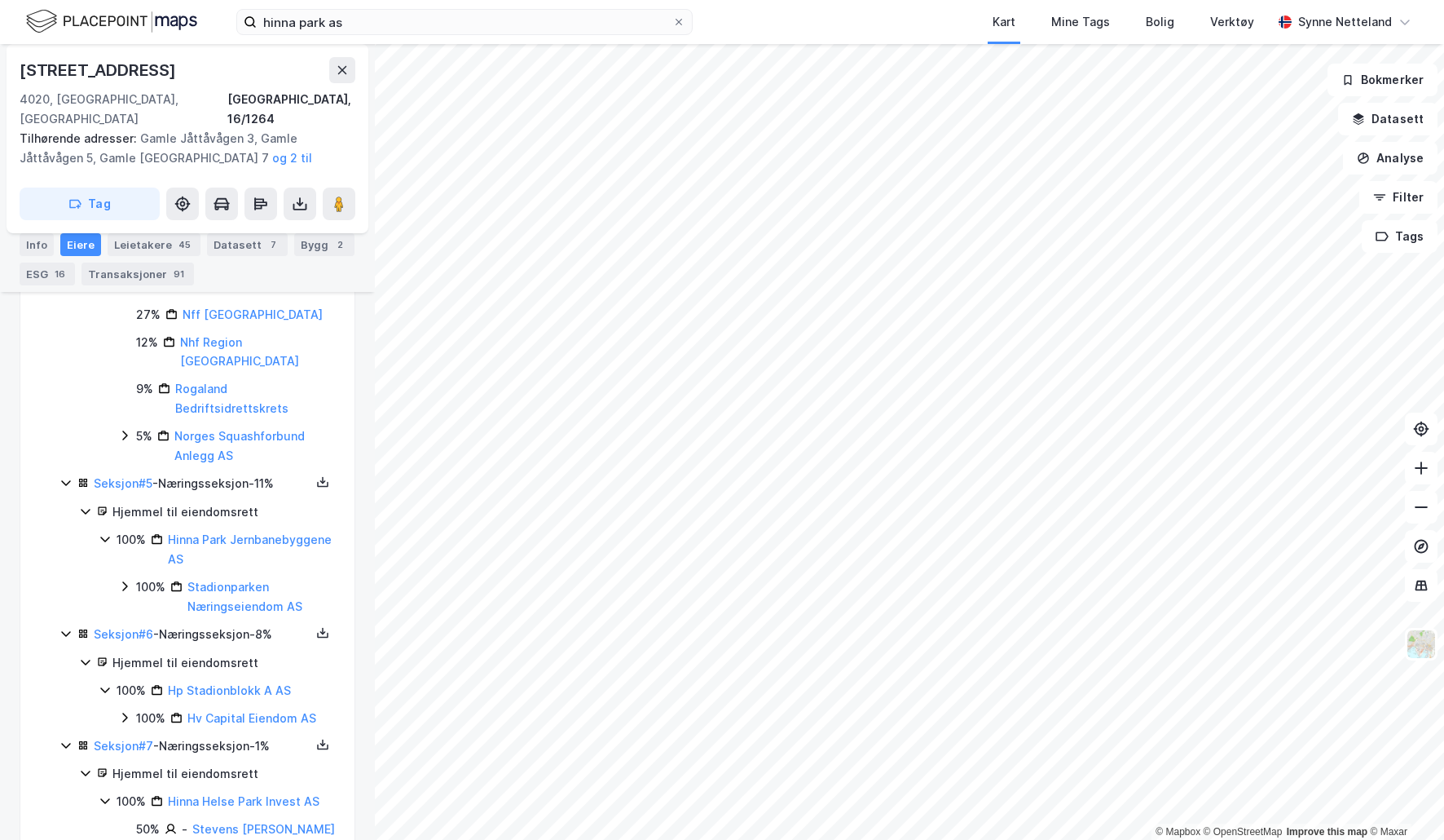
scroll to position [1070, 0]
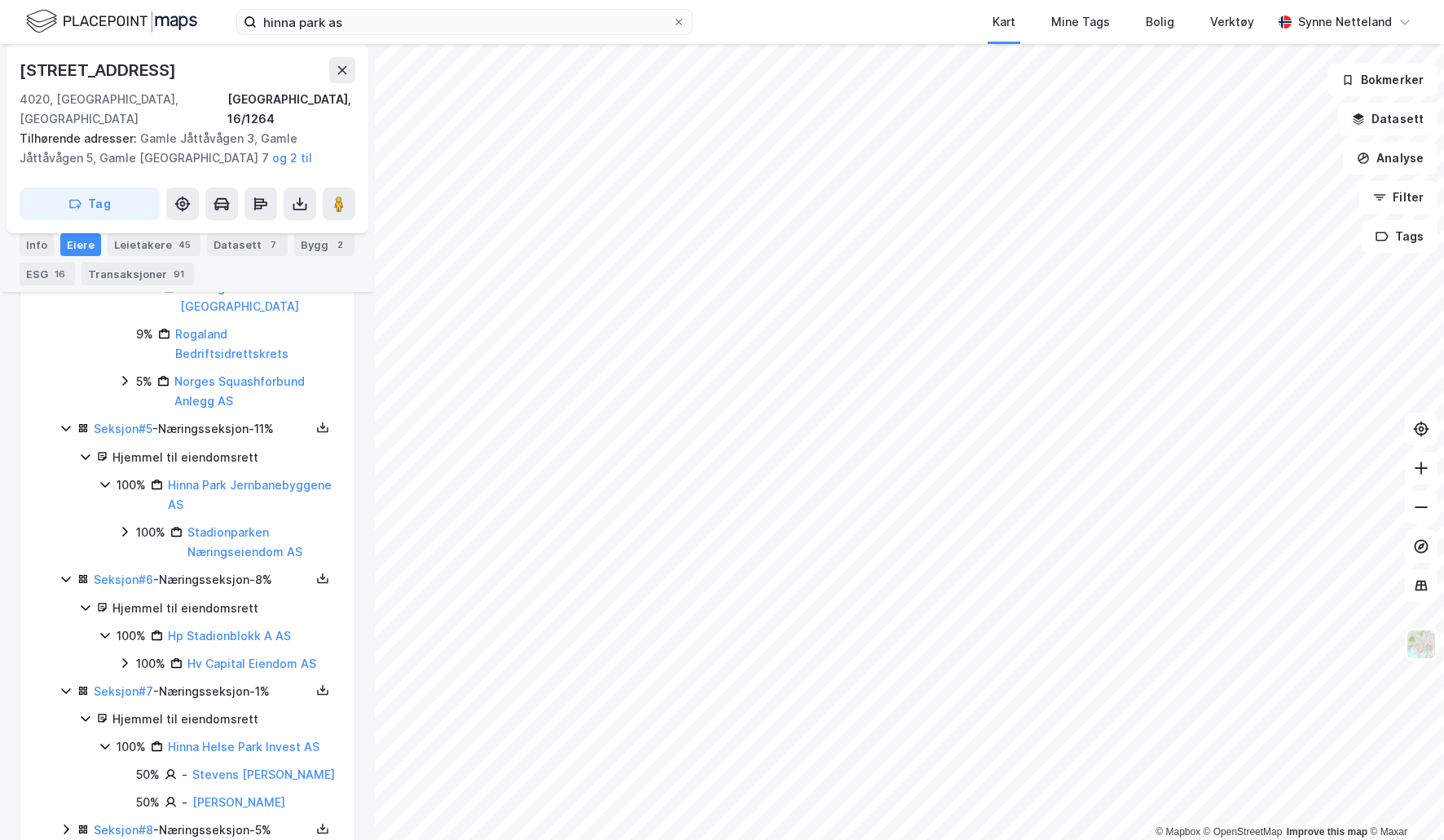
click at [66, 824] on icon at bounding box center [65, 828] width 4 height 10
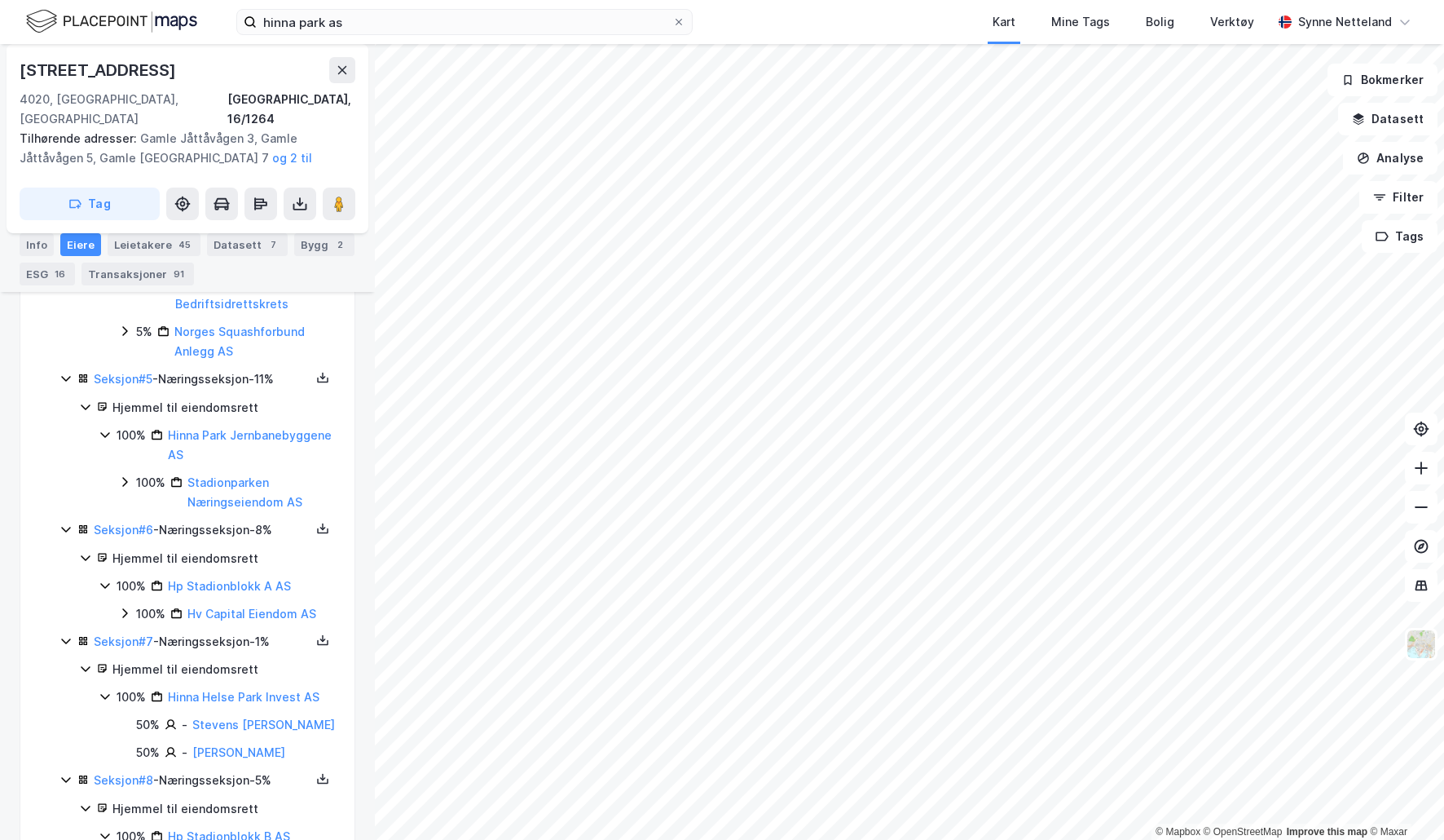
scroll to position [1172, 0]
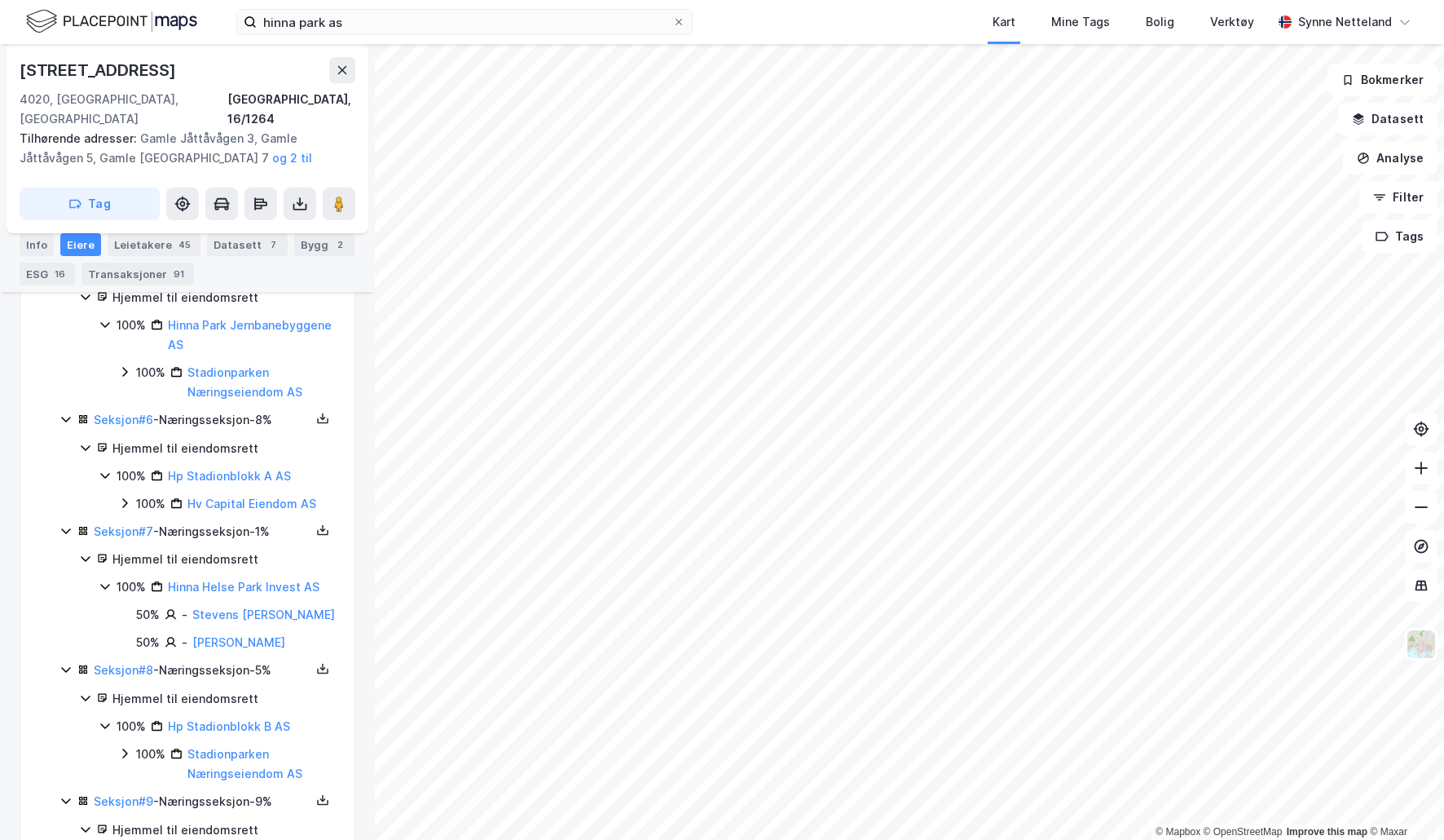
scroll to position [1256, 0]
